Goal: Task Accomplishment & Management: Manage account settings

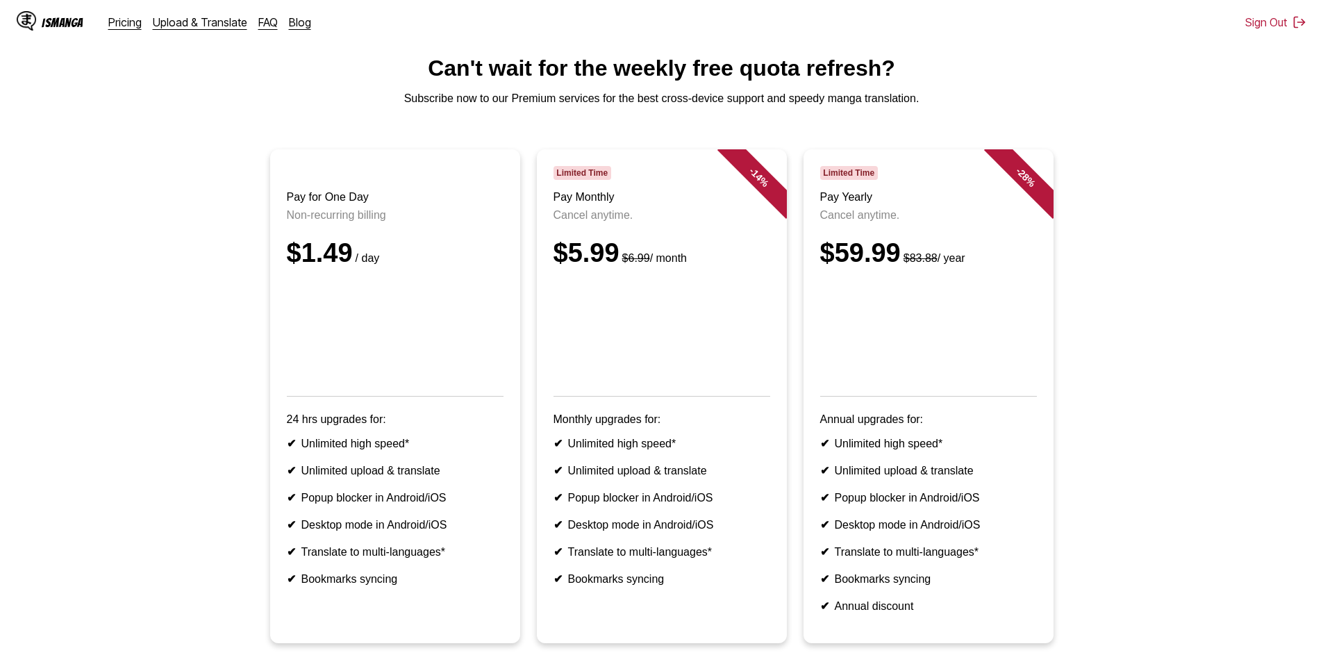
scroll to position [164, 0]
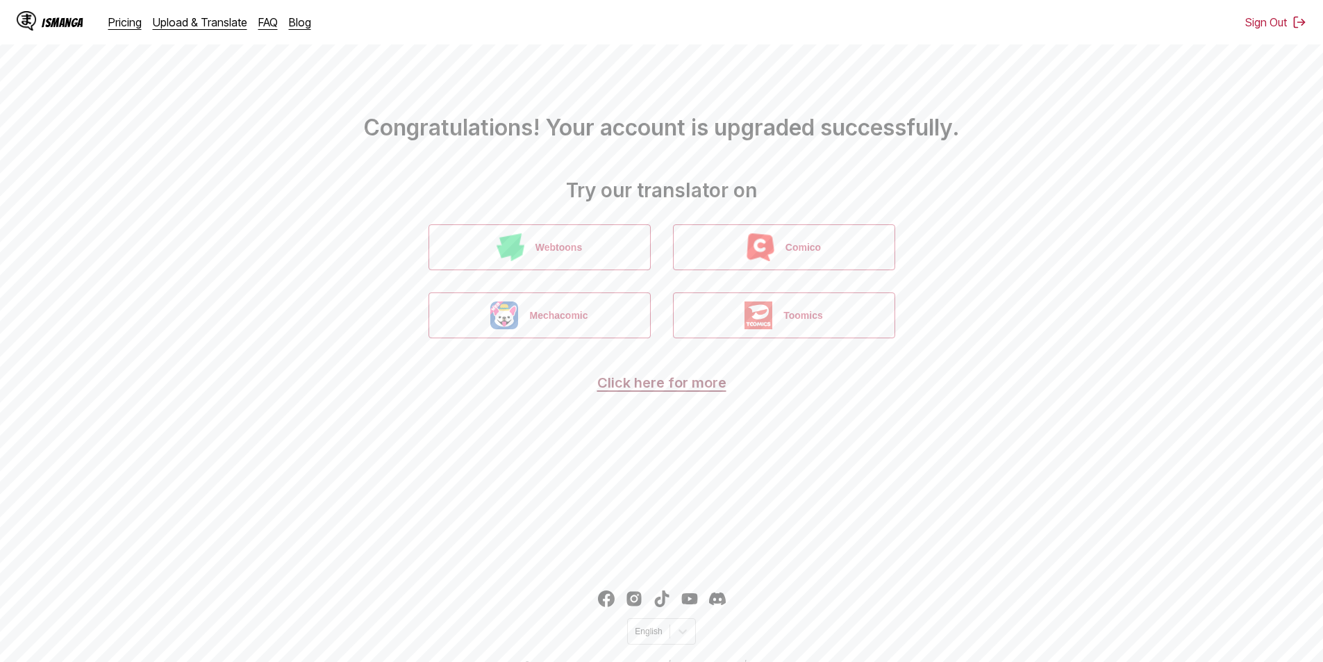
click at [694, 387] on link "Click here for more" at bounding box center [661, 382] width 129 height 17
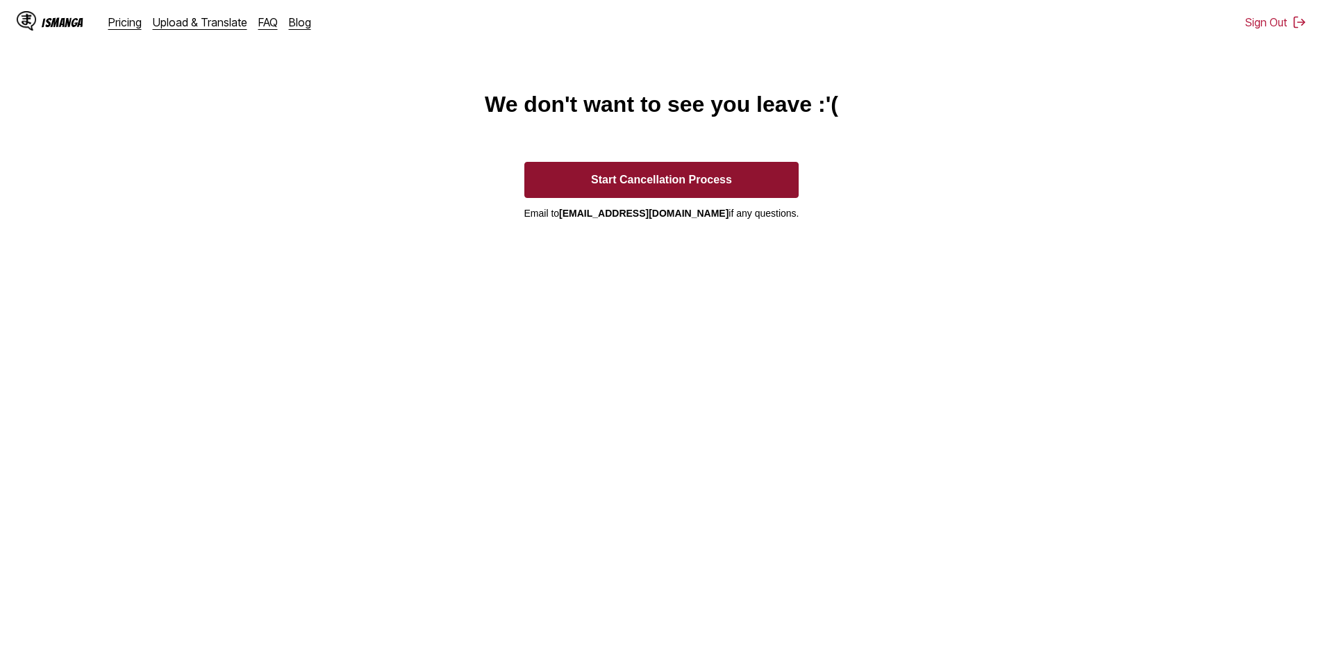
click at [765, 182] on button "Start Cancellation Process" at bounding box center [661, 180] width 275 height 36
